Goal: Check status: Check status

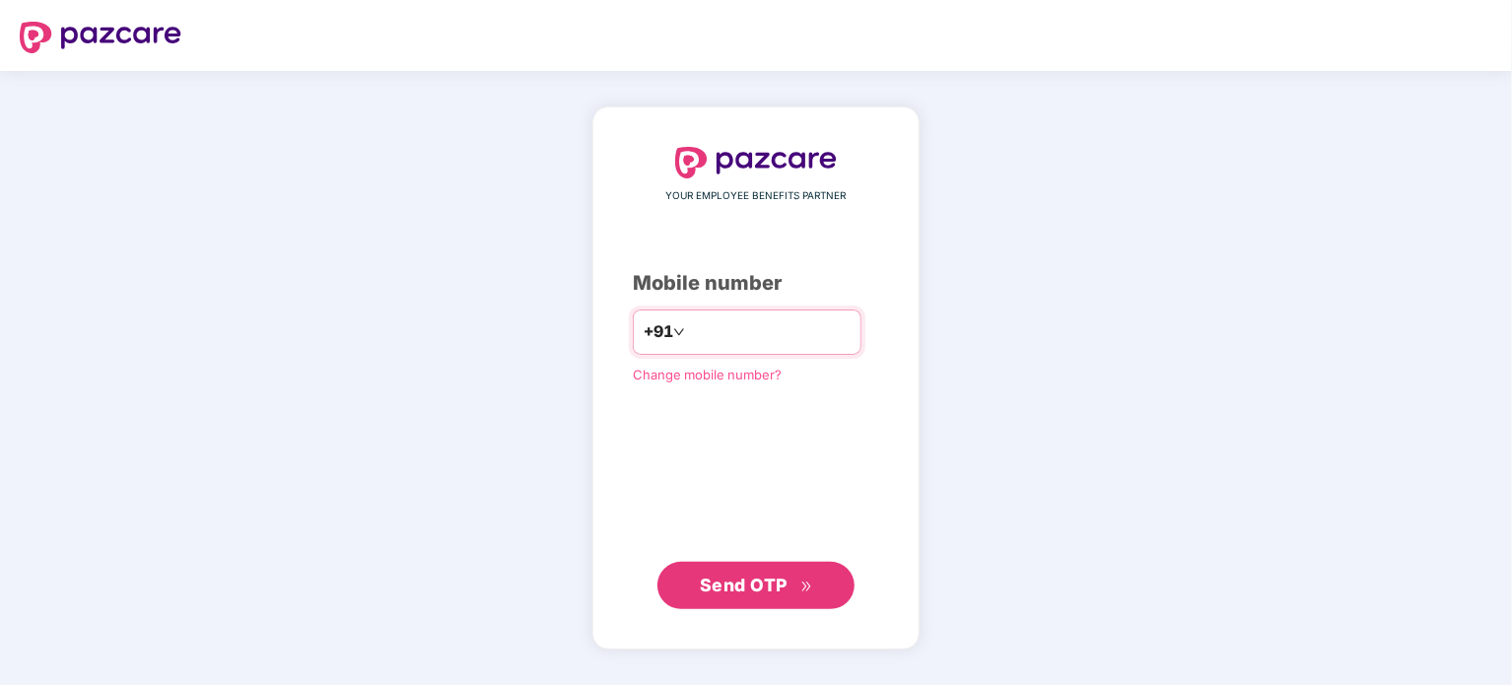
click at [721, 334] on input "number" at bounding box center [770, 332] width 162 height 32
type input "**********"
click at [784, 575] on span "Send OTP" at bounding box center [744, 584] width 88 height 21
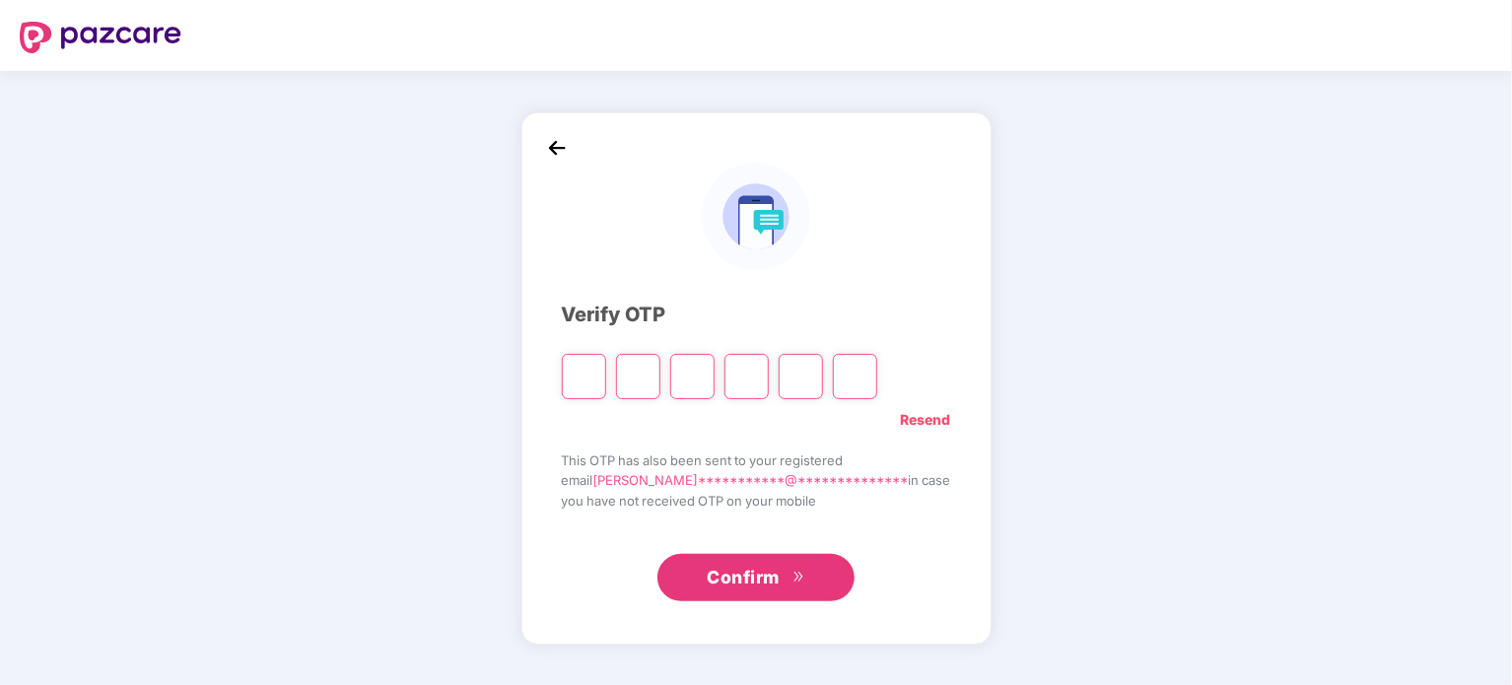
click at [606, 380] on input "Please enter verification code. Digit 1" at bounding box center [584, 376] width 44 height 45
type input "*"
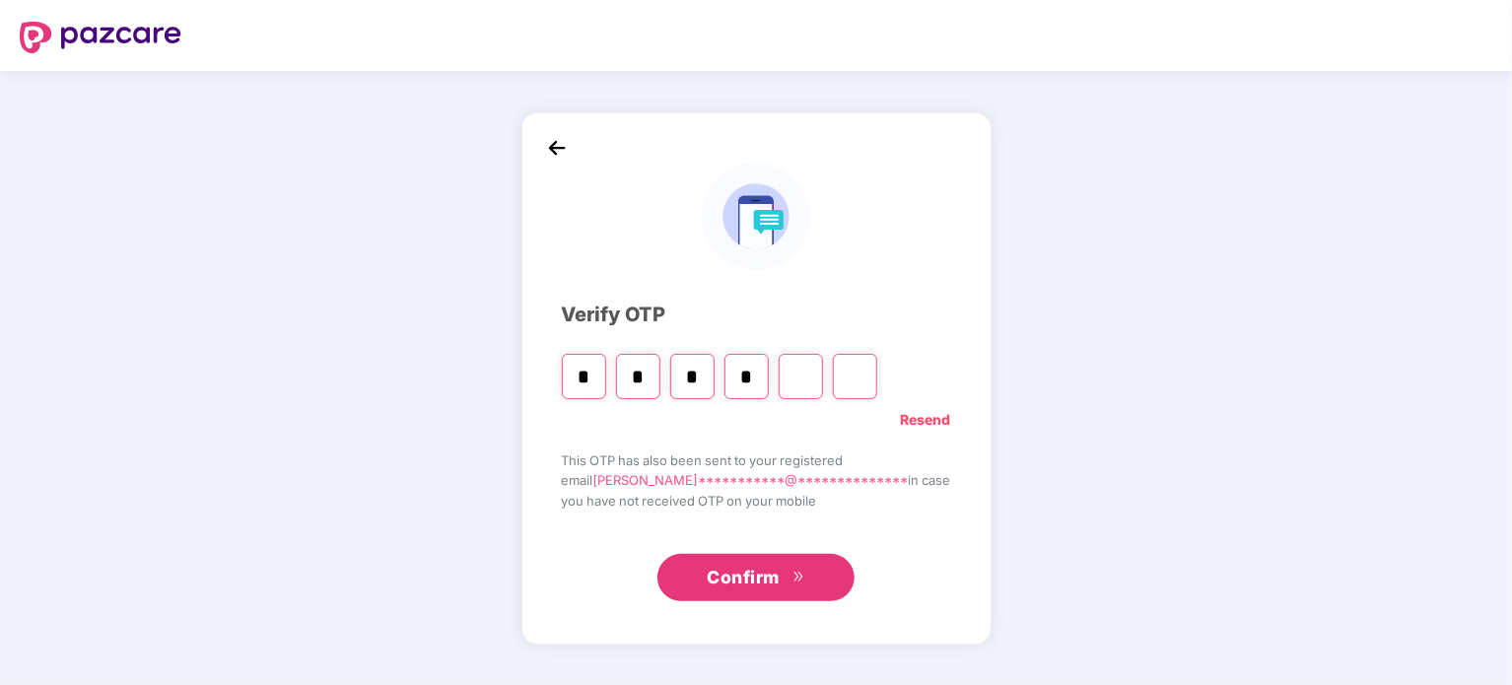
type input "*"
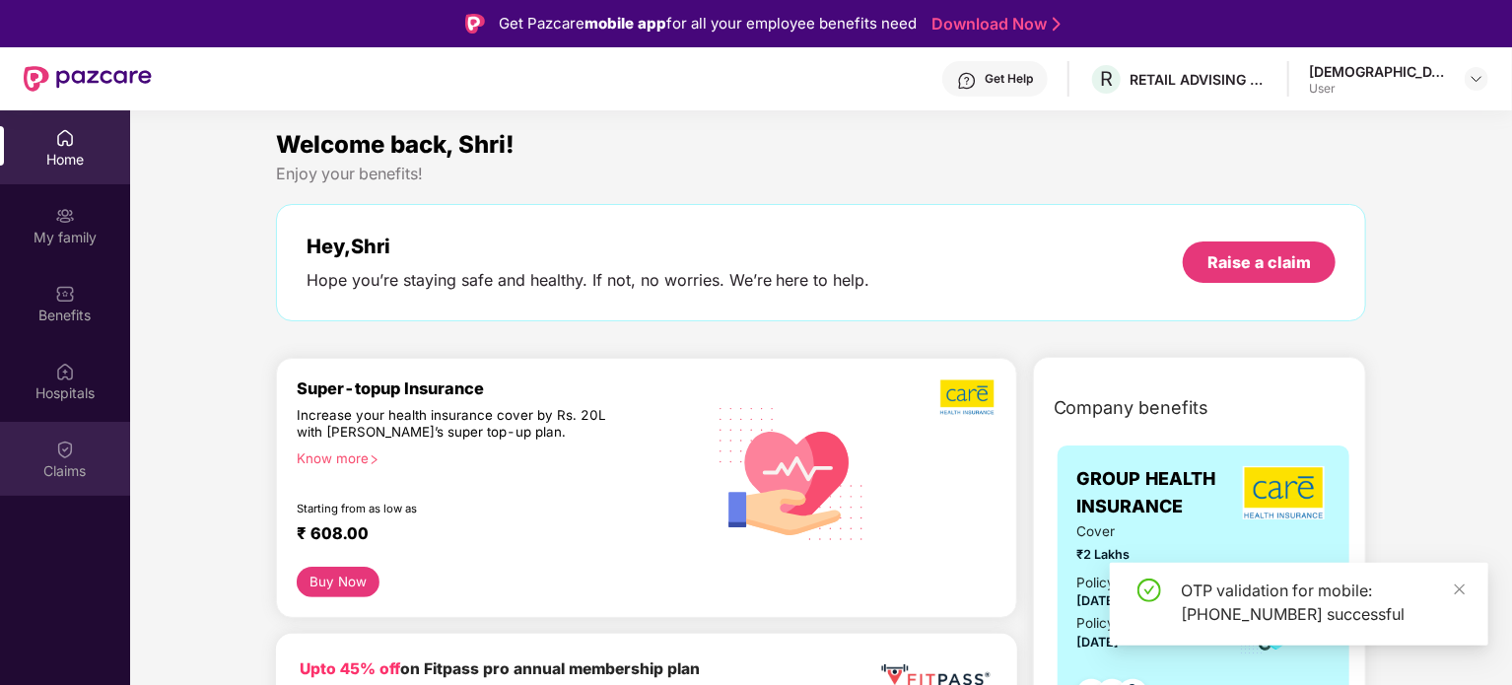
click at [39, 456] on div "Claims" at bounding box center [65, 459] width 130 height 74
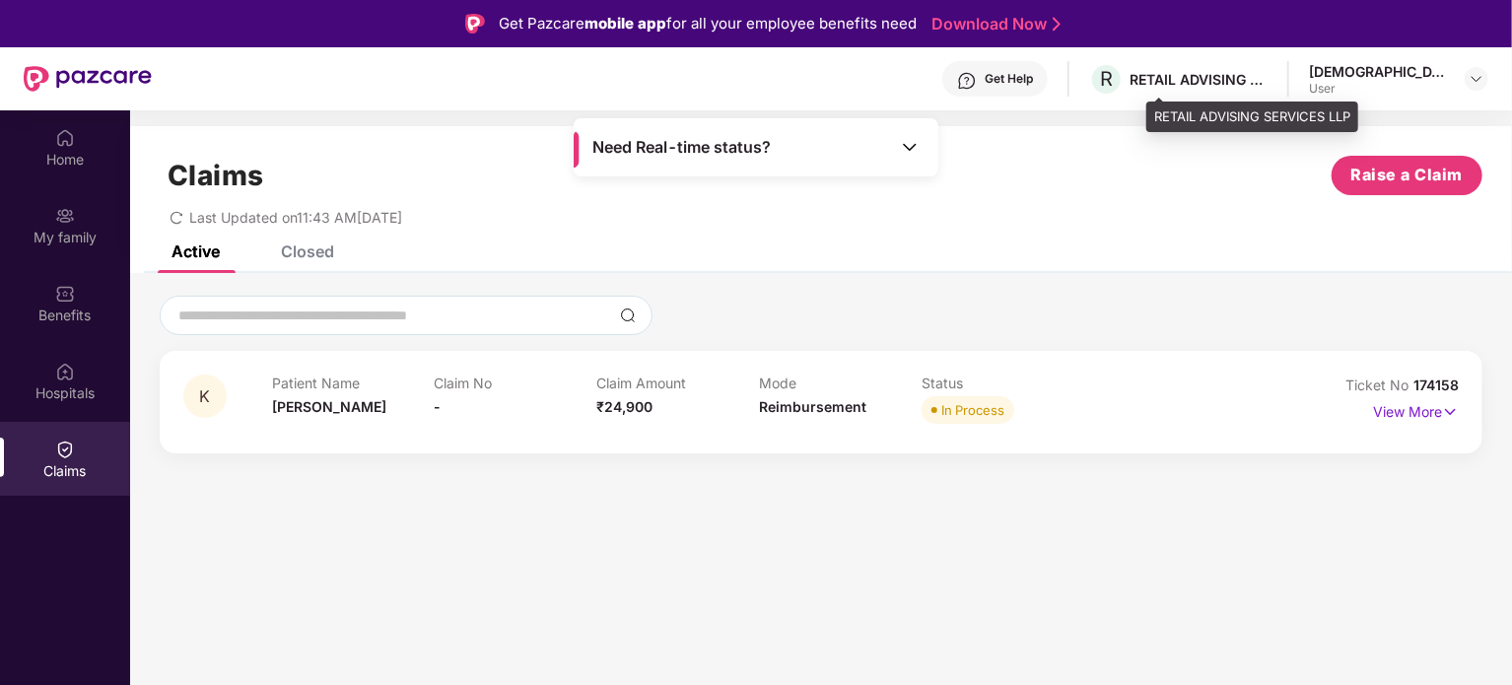
click at [1201, 76] on div "RETAIL ADVISING SERVICES LLP" at bounding box center [1198, 79] width 138 height 19
click at [1033, 82] on div "Get Help" at bounding box center [1008, 79] width 48 height 16
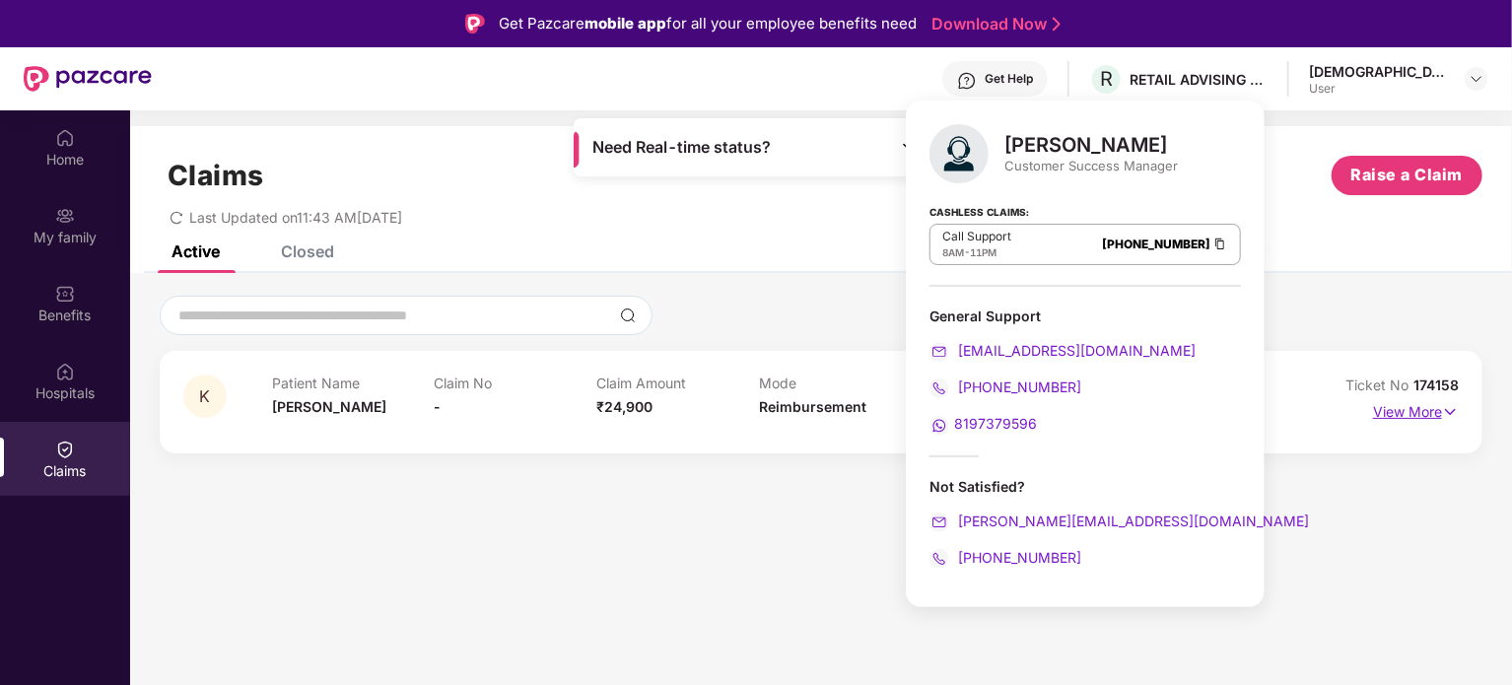
click at [1423, 412] on p "View More" at bounding box center [1416, 409] width 86 height 27
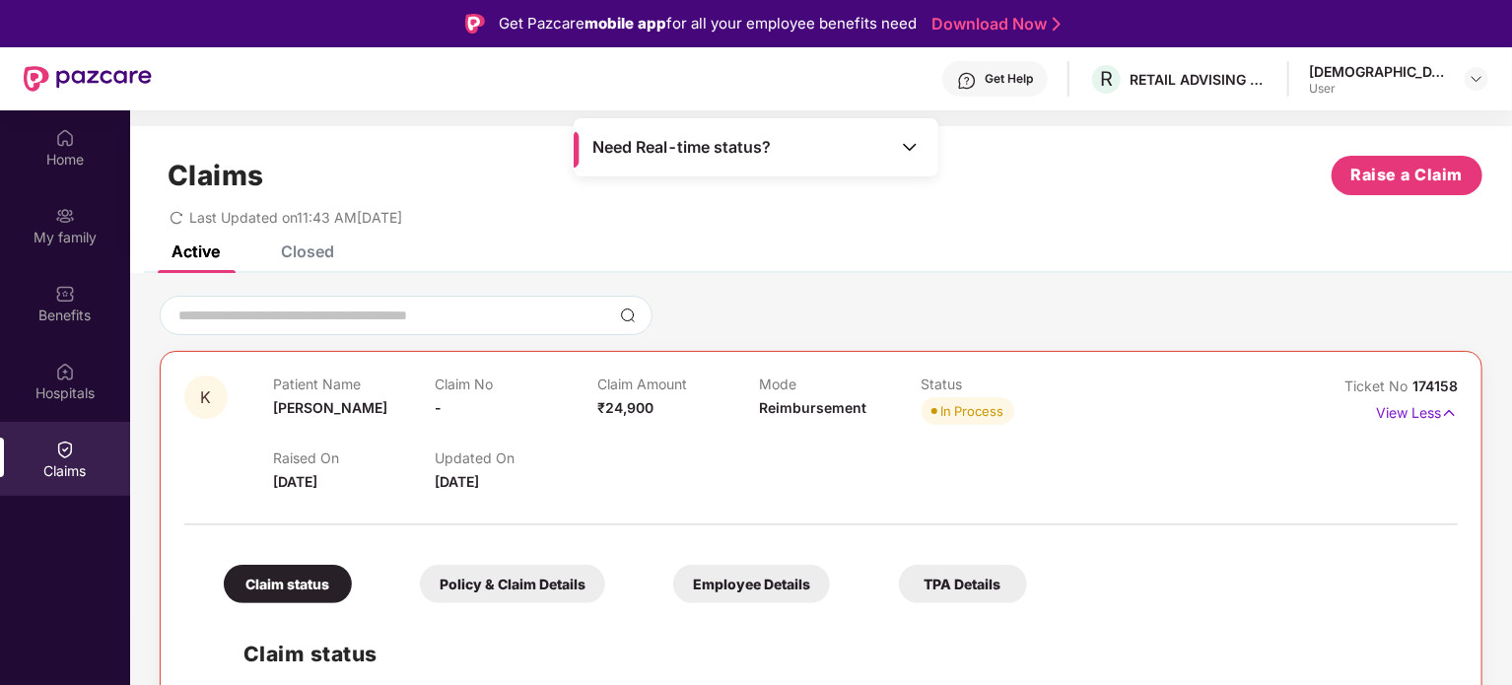
click at [1429, 388] on span "174158" at bounding box center [1434, 385] width 45 height 17
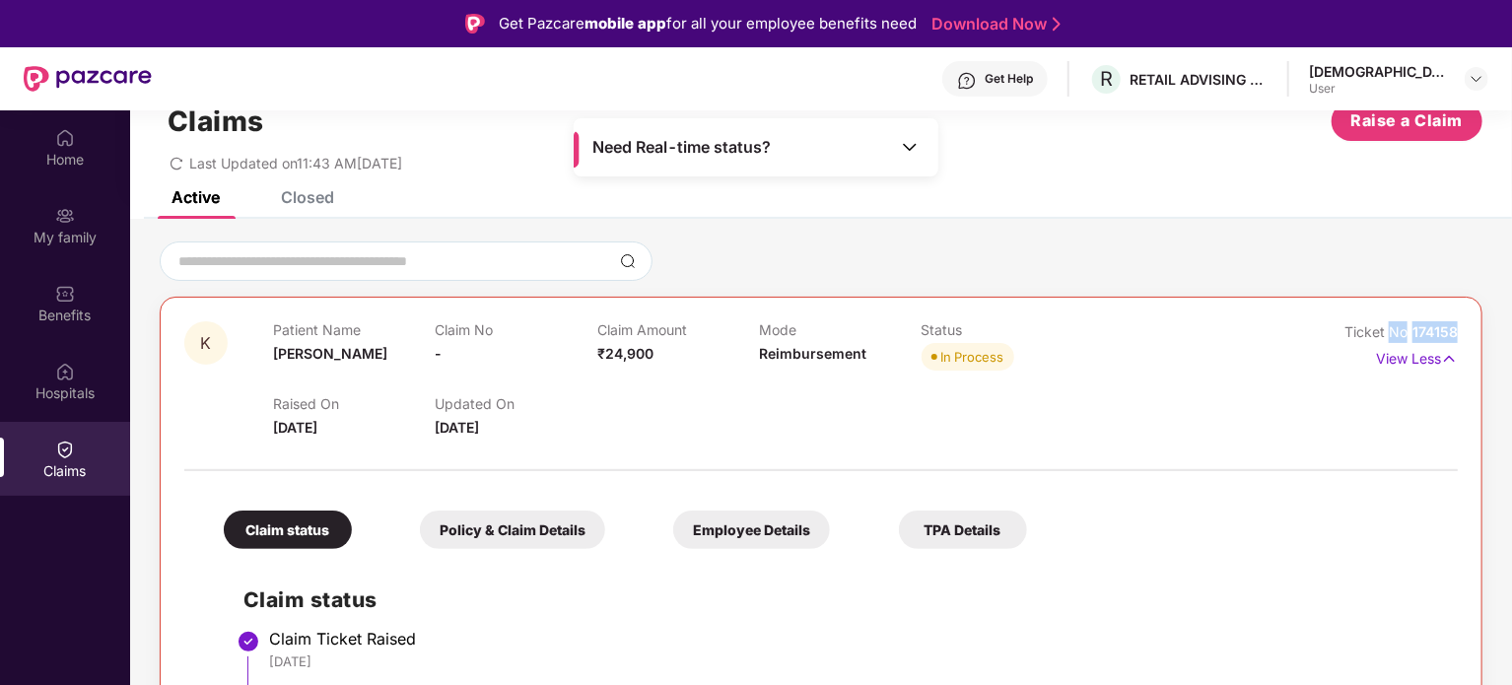
scroll to position [99, 0]
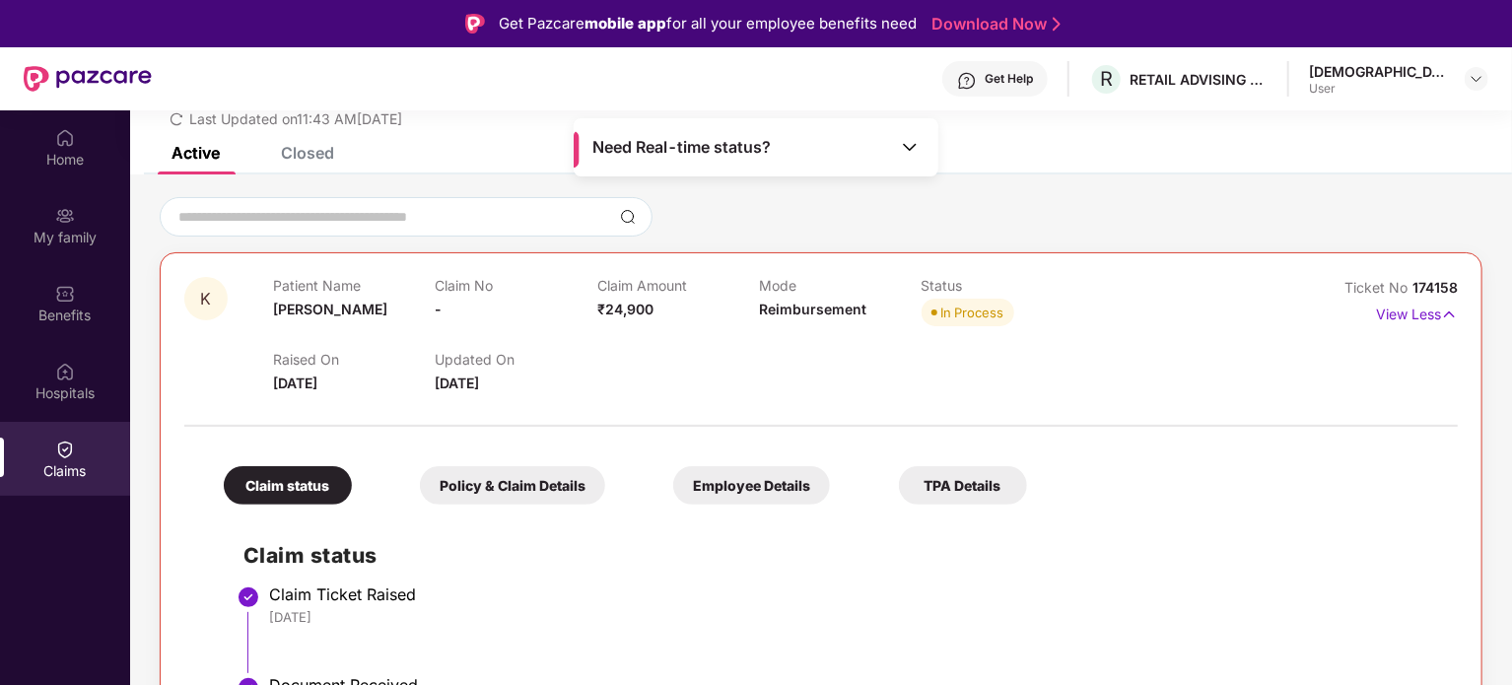
click at [964, 310] on div "In Process" at bounding box center [972, 313] width 63 height 20
click at [966, 312] on div "In Process" at bounding box center [972, 313] width 63 height 20
click at [942, 312] on div "In Process" at bounding box center [972, 313] width 63 height 20
drag, startPoint x: 942, startPoint y: 312, endPoint x: 967, endPoint y: 317, distance: 25.1
click at [967, 317] on div "In Process" at bounding box center [972, 313] width 63 height 20
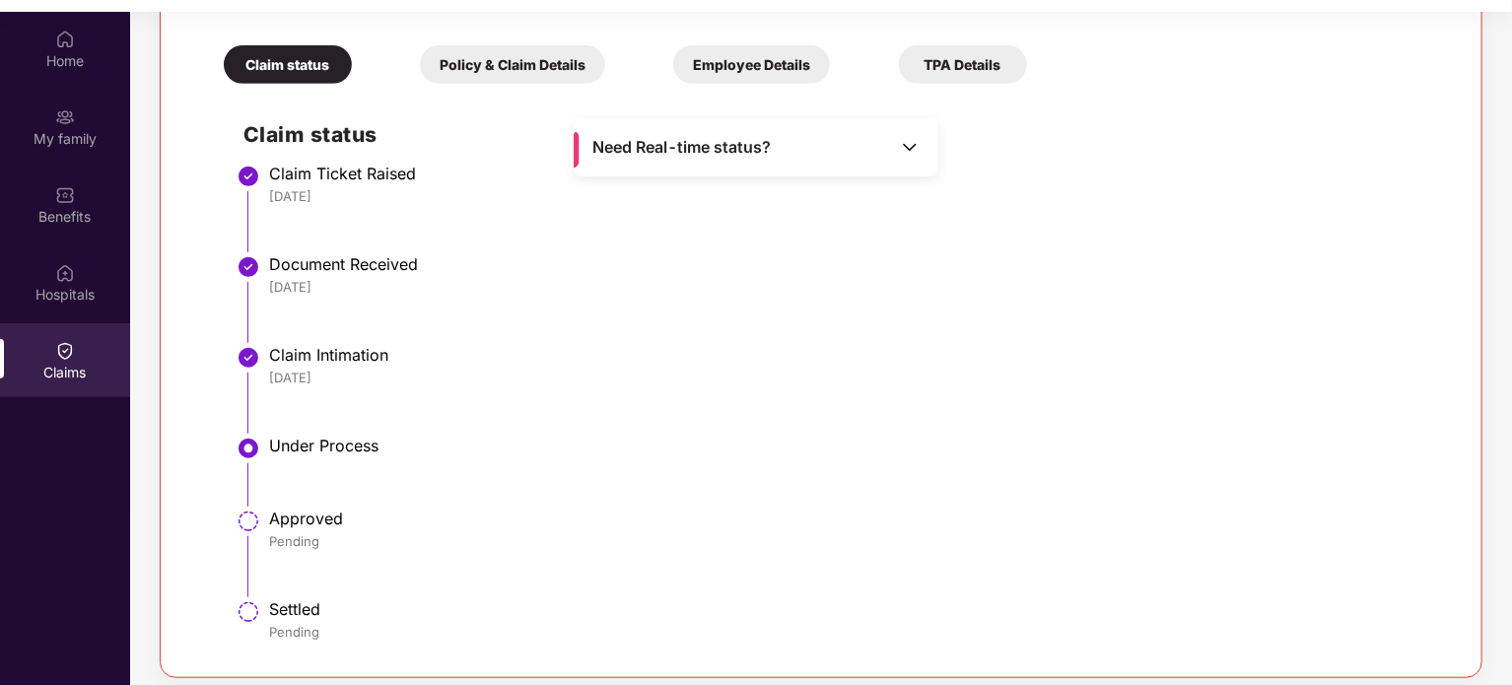
click at [291, 448] on div "Under Process" at bounding box center [853, 446] width 1169 height 20
drag, startPoint x: 291, startPoint y: 448, endPoint x: 239, endPoint y: 455, distance: 51.7
click at [243, 455] on li "Under Process" at bounding box center [840, 478] width 1194 height 73
click at [314, 455] on div "Under Process" at bounding box center [853, 448] width 1169 height 24
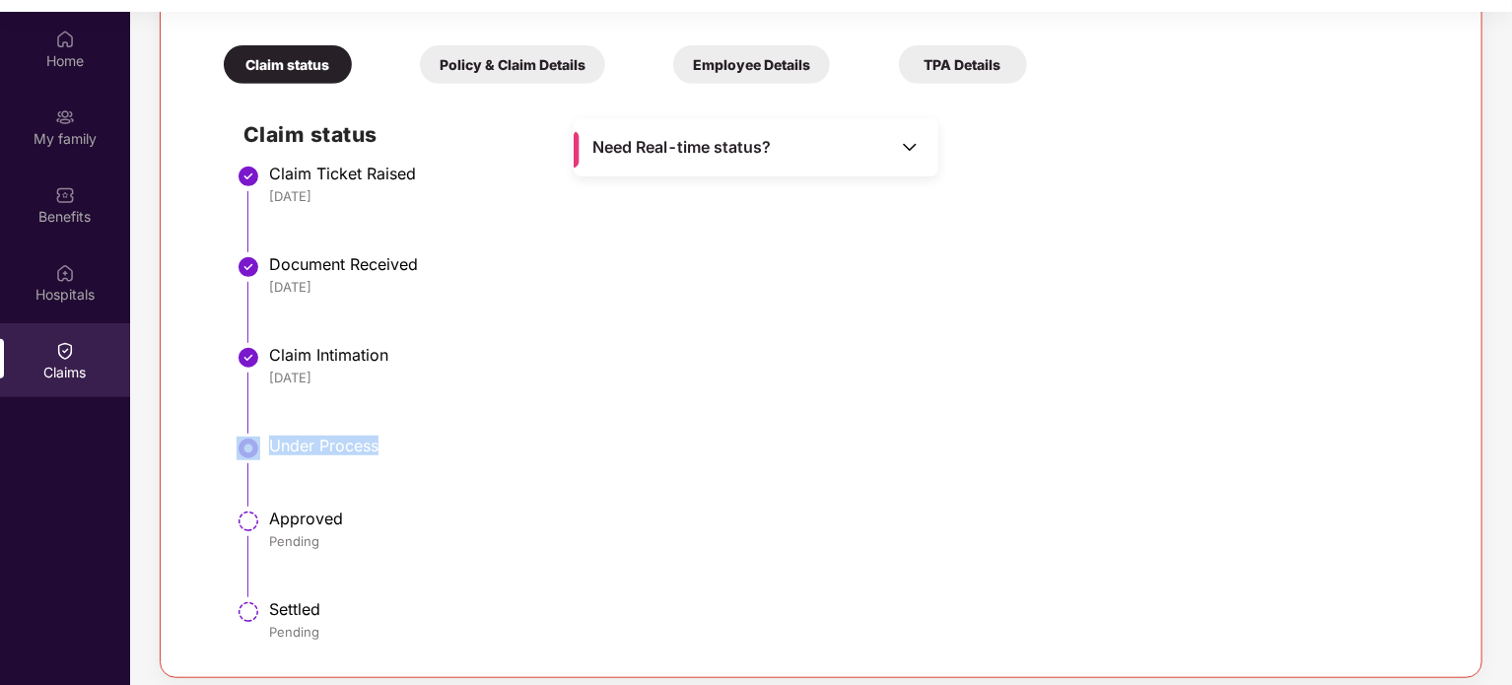
drag, startPoint x: 314, startPoint y: 455, endPoint x: 250, endPoint y: 450, distance: 64.2
click at [250, 450] on li "Under Process" at bounding box center [840, 478] width 1194 height 73
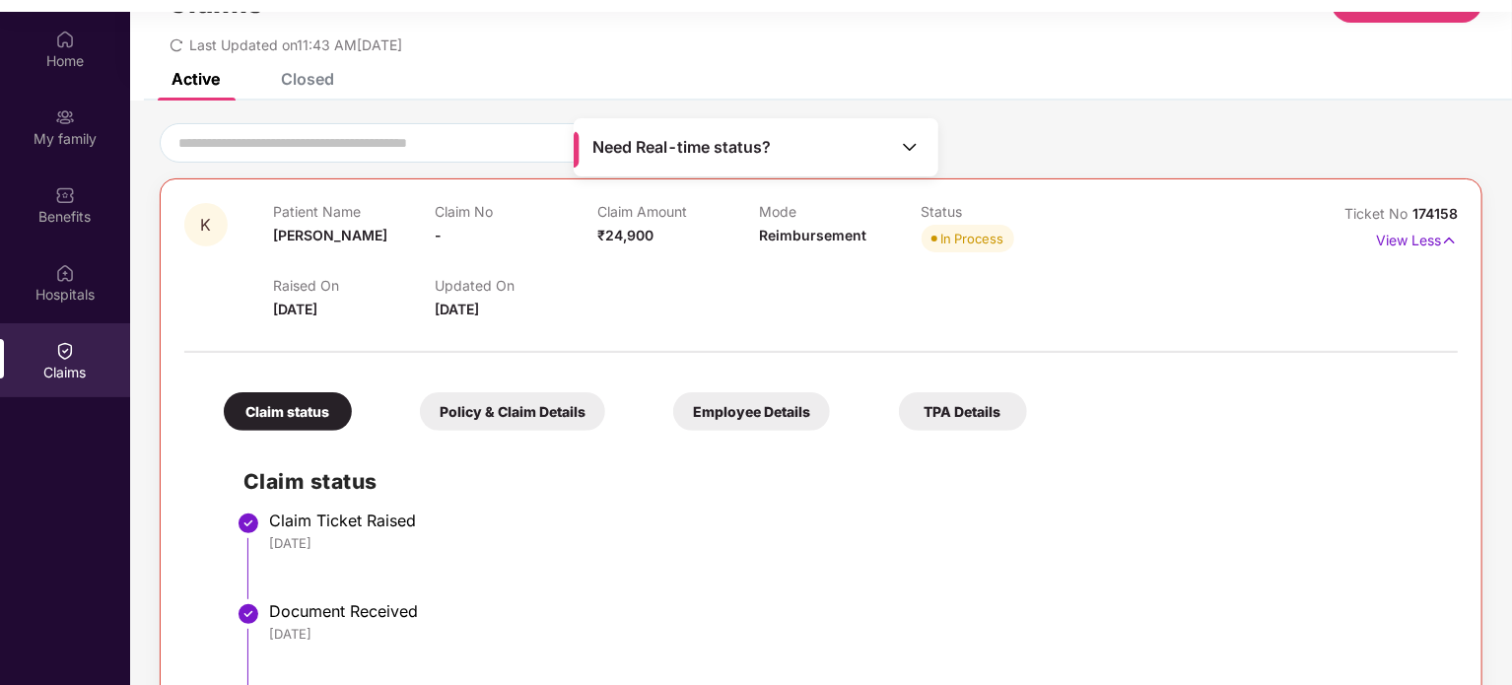
scroll to position [27, 0]
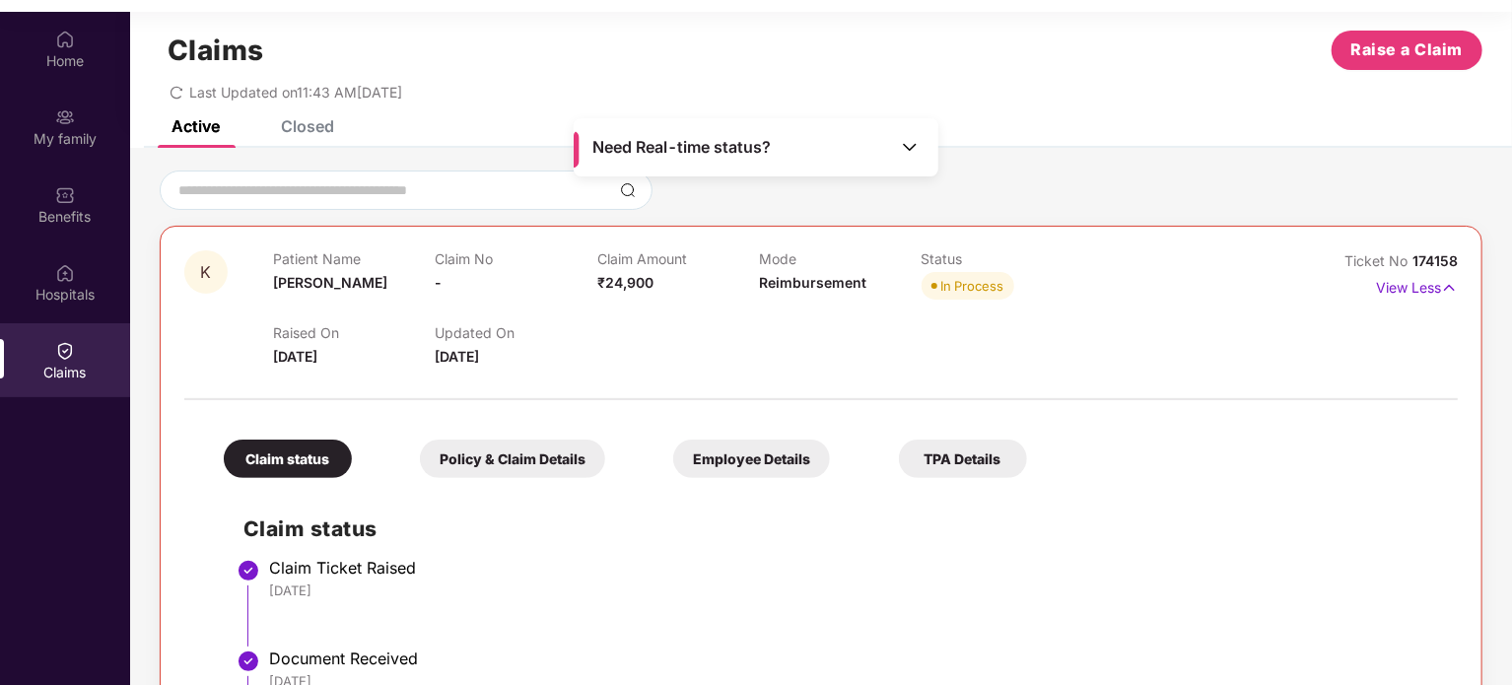
click at [950, 291] on div "In Process" at bounding box center [972, 286] width 63 height 20
click at [948, 293] on div "In Process" at bounding box center [972, 286] width 63 height 20
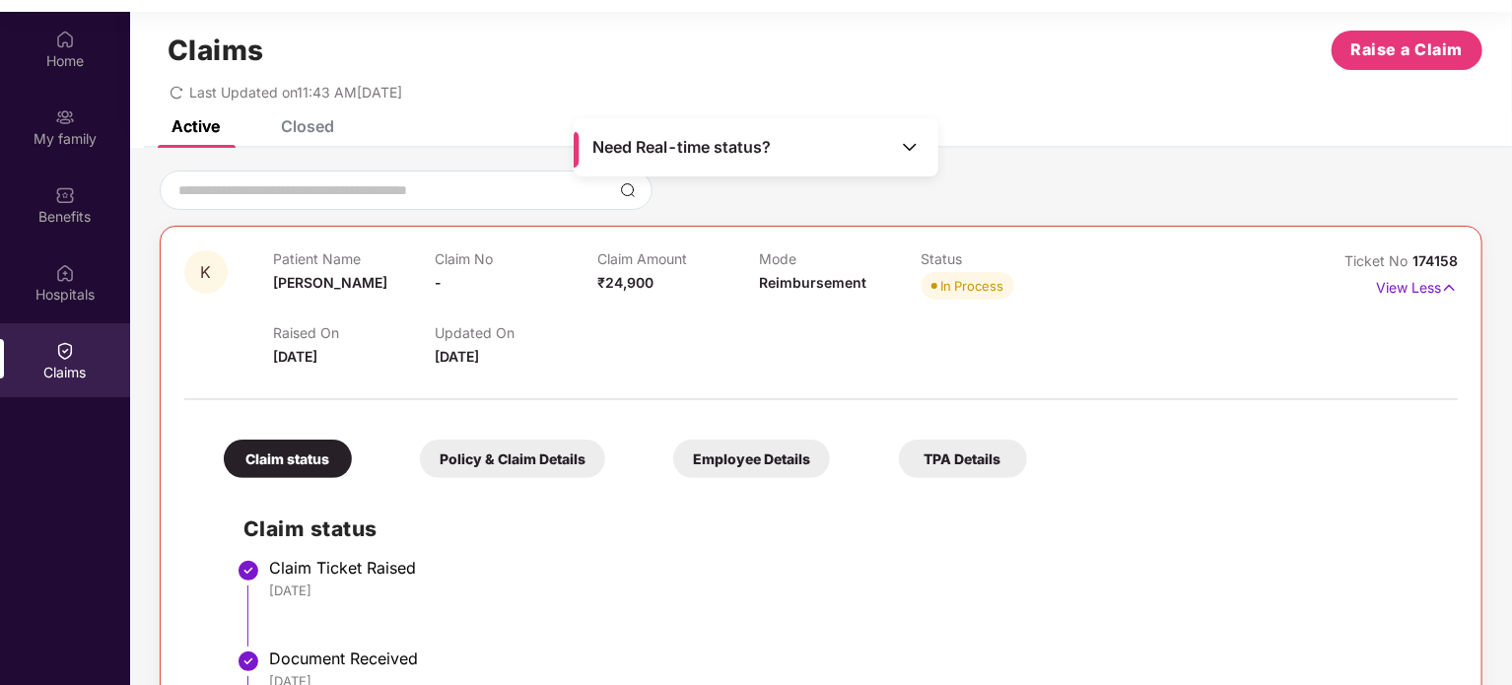
click at [815, 289] on span "Reimbursement" at bounding box center [812, 282] width 107 height 17
drag, startPoint x: 602, startPoint y: 287, endPoint x: 674, endPoint y: 291, distance: 72.0
click at [674, 291] on div "Claim Amount ₹24,900" at bounding box center [678, 277] width 162 height 54
click at [562, 454] on div "Policy & Claim Details" at bounding box center [512, 458] width 185 height 38
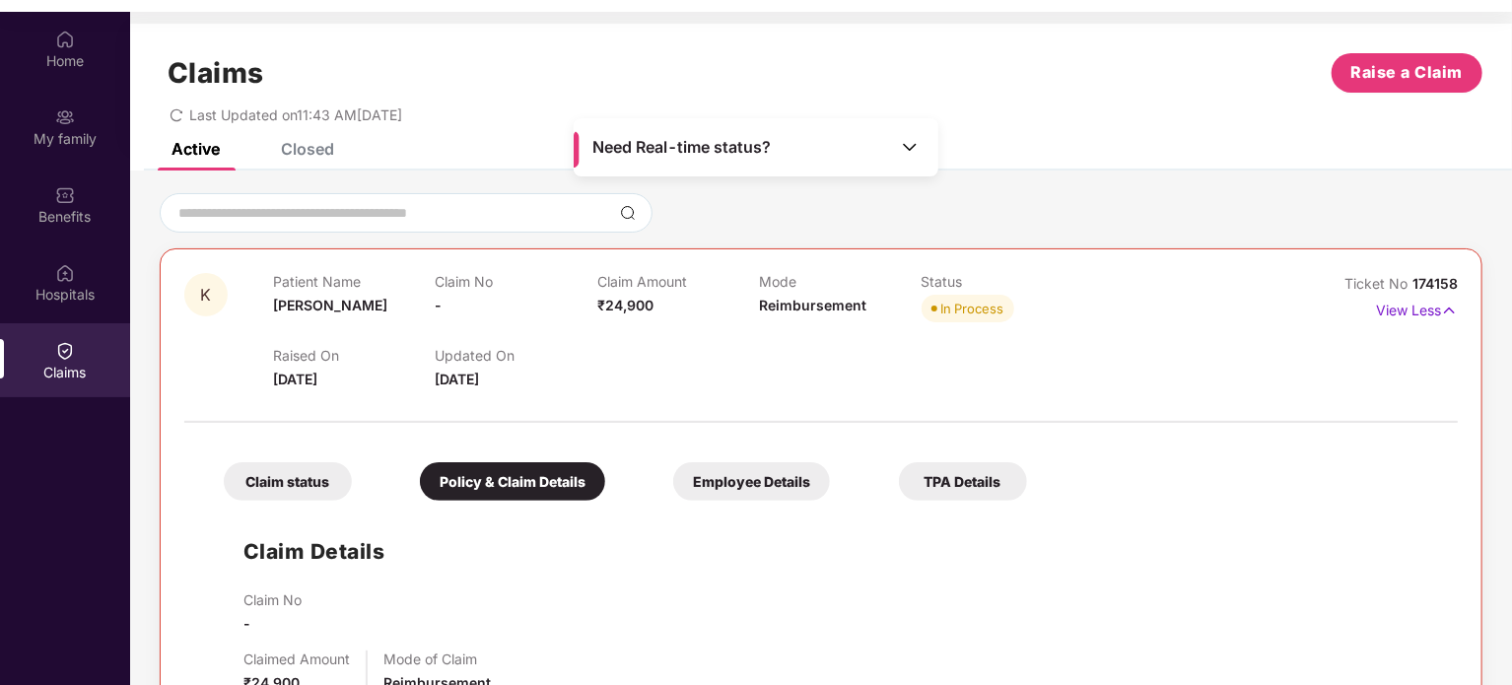
scroll to position [0, 0]
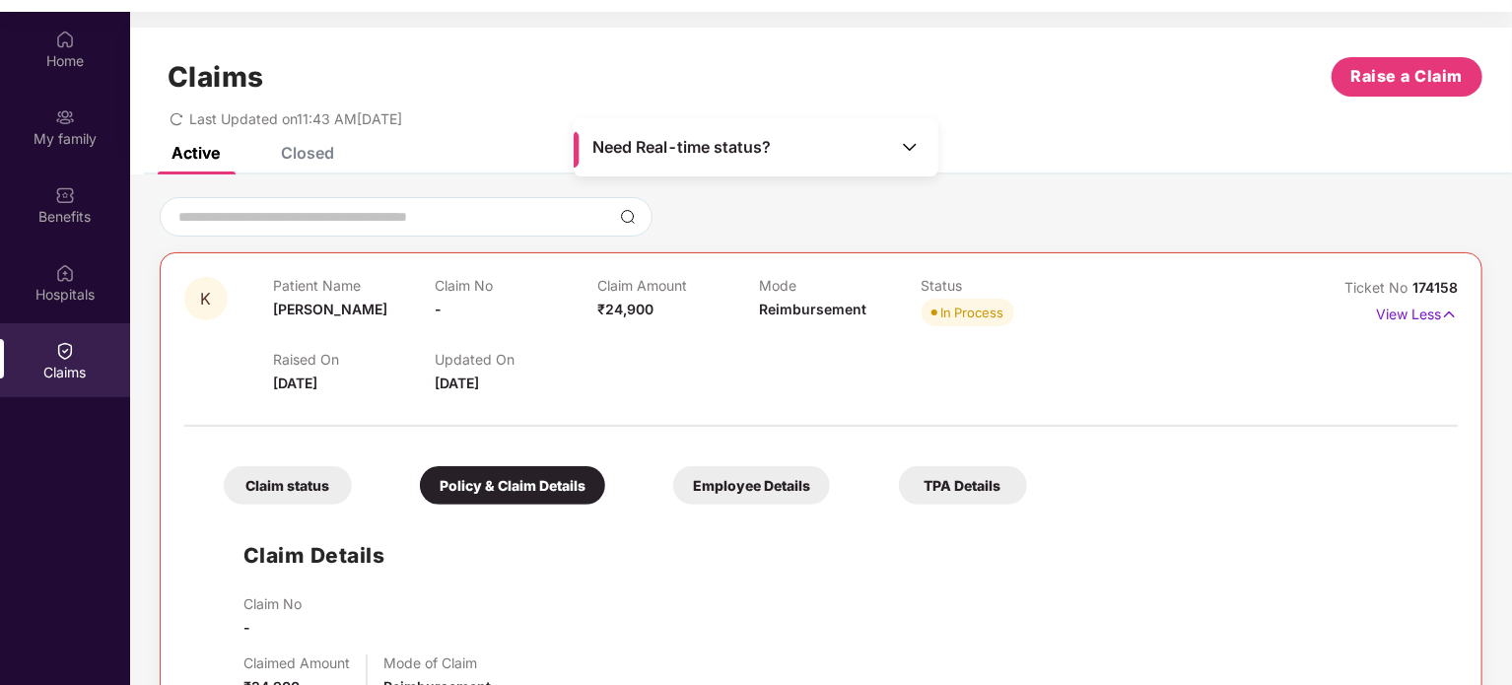
click at [292, 480] on div "Claim status" at bounding box center [288, 485] width 128 height 38
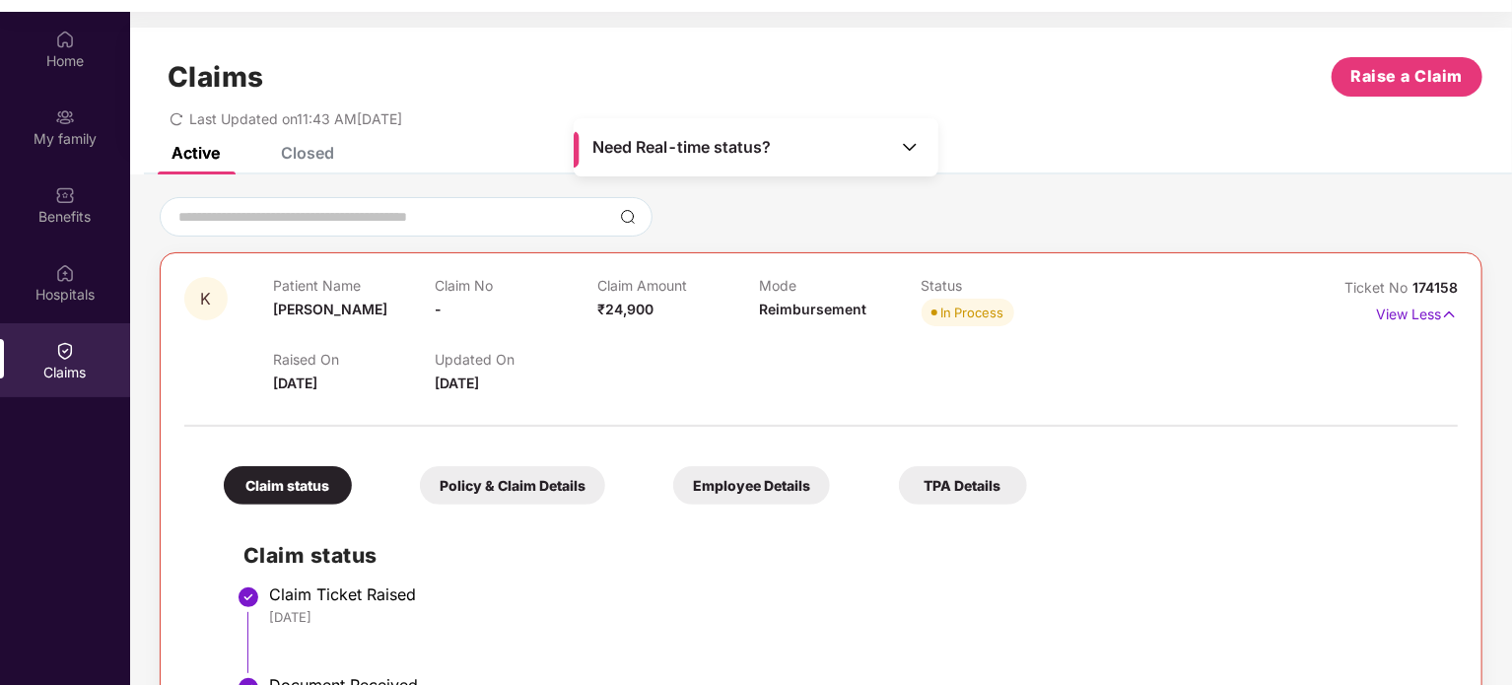
scroll to position [4, 0]
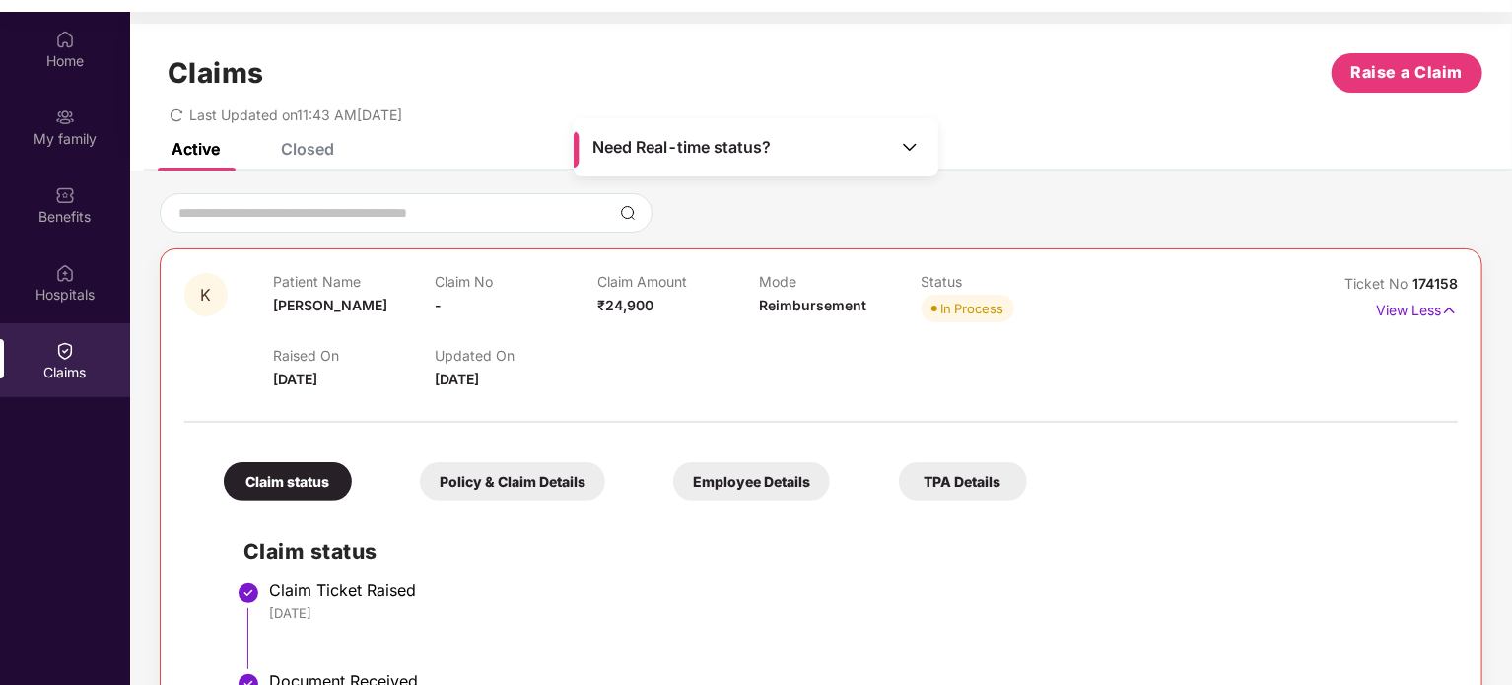
click at [622, 298] on span "₹24,900" at bounding box center [625, 305] width 56 height 17
drag, startPoint x: 622, startPoint y: 298, endPoint x: 619, endPoint y: 287, distance: 11.2
click at [619, 287] on div "Claim Amount ₹24,900" at bounding box center [678, 300] width 162 height 54
click at [619, 287] on p "Claim Amount" at bounding box center [678, 281] width 162 height 17
drag, startPoint x: 619, startPoint y: 287, endPoint x: 795, endPoint y: 310, distance: 178.0
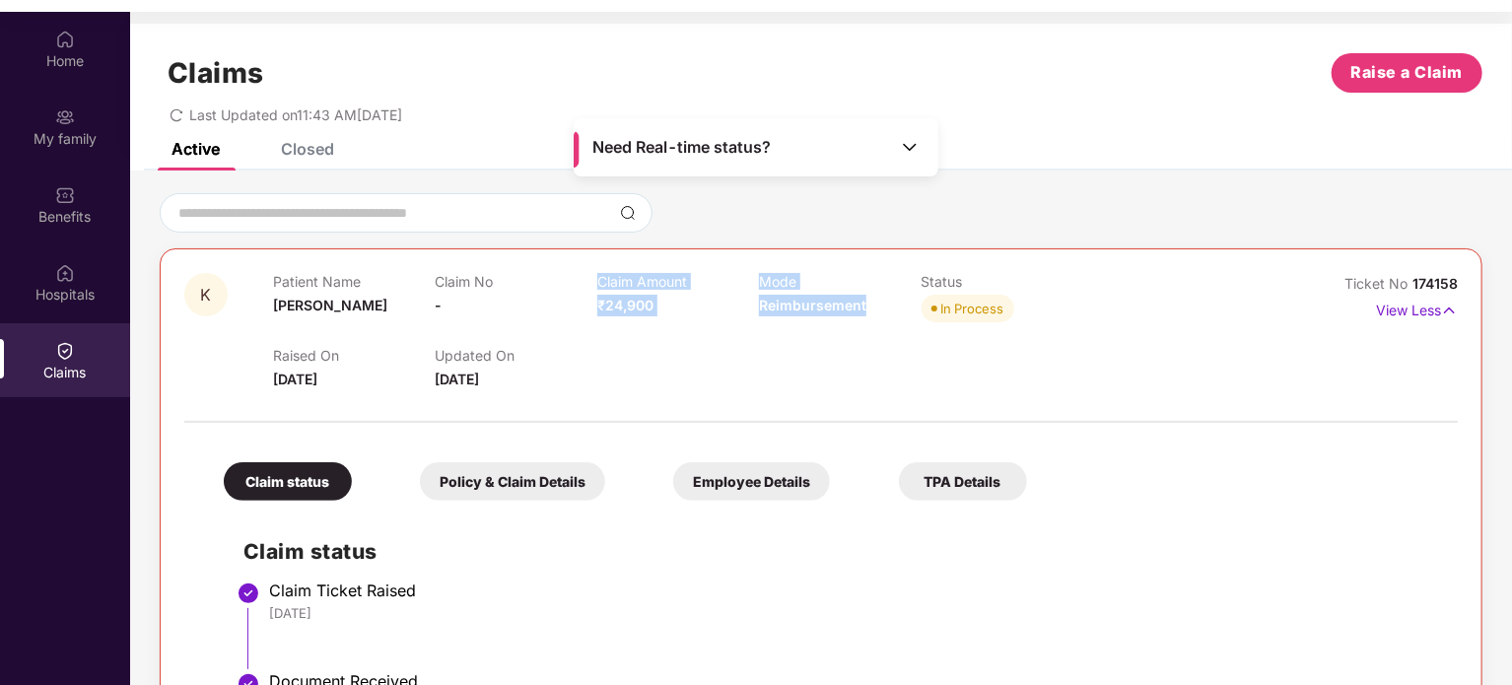
click at [795, 310] on div "Patient Name [PERSON_NAME] No - Claim Amount ₹24,900 Mode Reimbursement Status …" at bounding box center [759, 300] width 973 height 54
click at [795, 310] on span "Reimbursement" at bounding box center [812, 305] width 107 height 17
drag, startPoint x: 795, startPoint y: 310, endPoint x: 677, endPoint y: 277, distance: 122.9
click at [677, 277] on div "Patient Name [PERSON_NAME] No - Claim Amount ₹24,900 Mode Reimbursement Status …" at bounding box center [759, 300] width 973 height 54
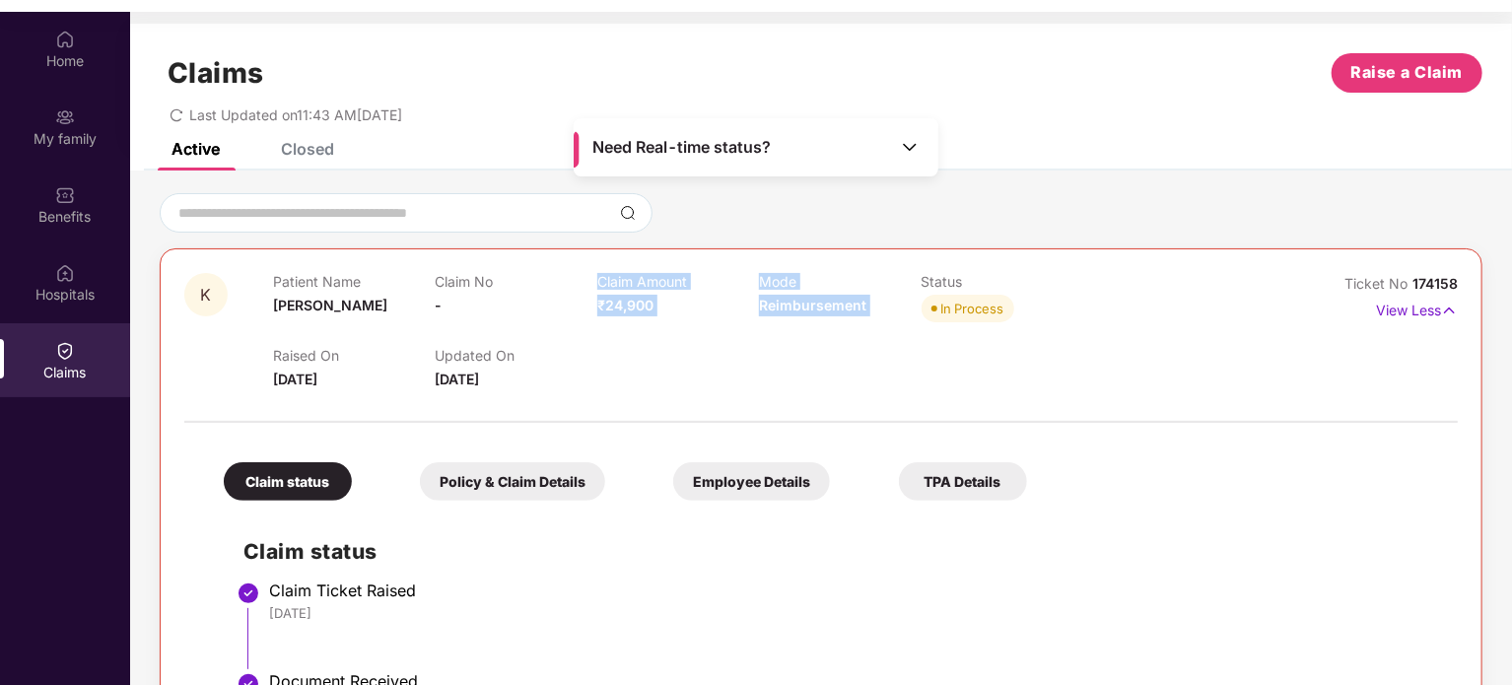
click at [677, 277] on p "Claim Amount" at bounding box center [678, 281] width 162 height 17
drag, startPoint x: 677, startPoint y: 277, endPoint x: 366, endPoint y: 269, distance: 311.5
click at [366, 269] on div "K Patient Name [PERSON_NAME] Claim No - Claim Amount ₹24,900 Mode Reimbursement…" at bounding box center [821, 671] width 1322 height 846
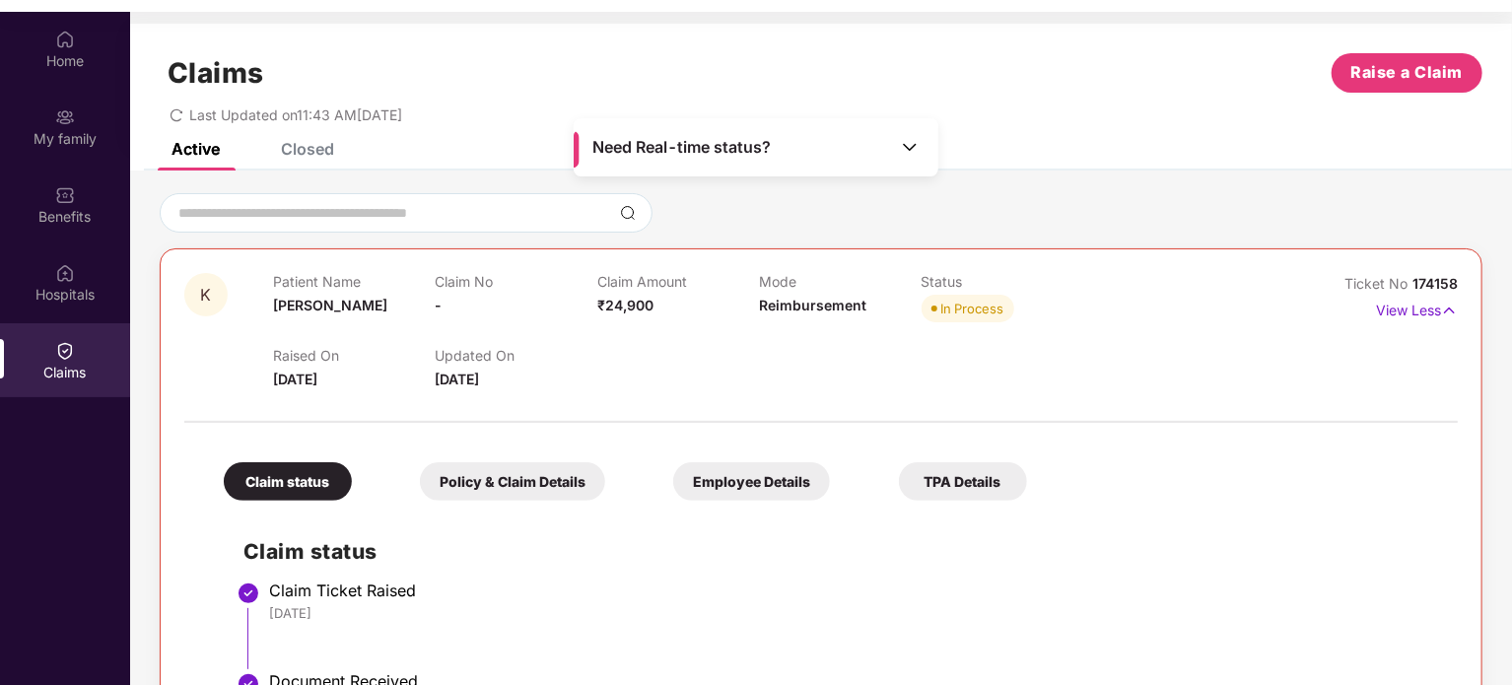
click at [366, 269] on div "K Patient Name [PERSON_NAME] Claim No - Claim Amount ₹24,900 Mode Reimbursement…" at bounding box center [821, 671] width 1322 height 846
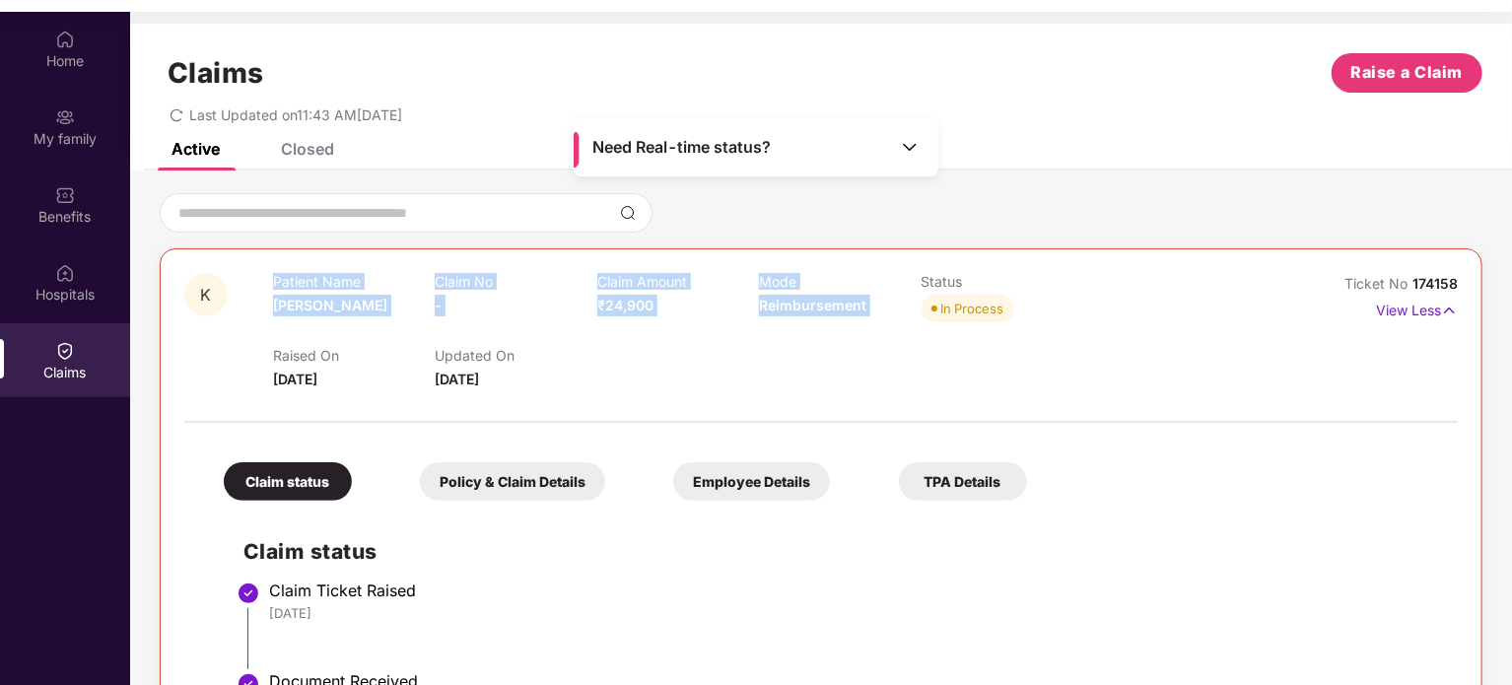
drag, startPoint x: 366, startPoint y: 269, endPoint x: 926, endPoint y: 331, distance: 564.1
click at [926, 331] on div "K Patient Name [PERSON_NAME] Claim No - Claim Amount ₹24,900 Mode Reimbursement…" at bounding box center [821, 671] width 1322 height 846
